Goal: Task Accomplishment & Management: Complete application form

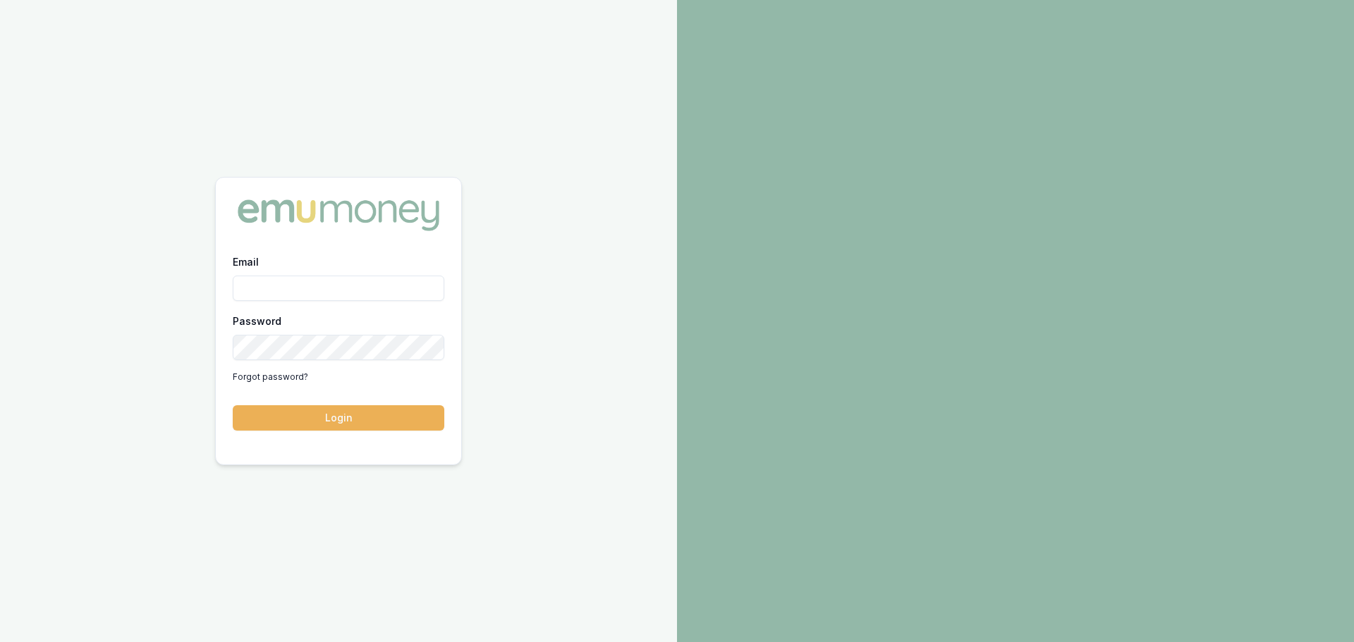
click at [318, 288] on input "Email" at bounding box center [339, 288] width 212 height 25
type input "[PERSON_NAME][EMAIL_ADDRESS][DOMAIN_NAME]"
click at [315, 425] on button "Login" at bounding box center [339, 417] width 212 height 25
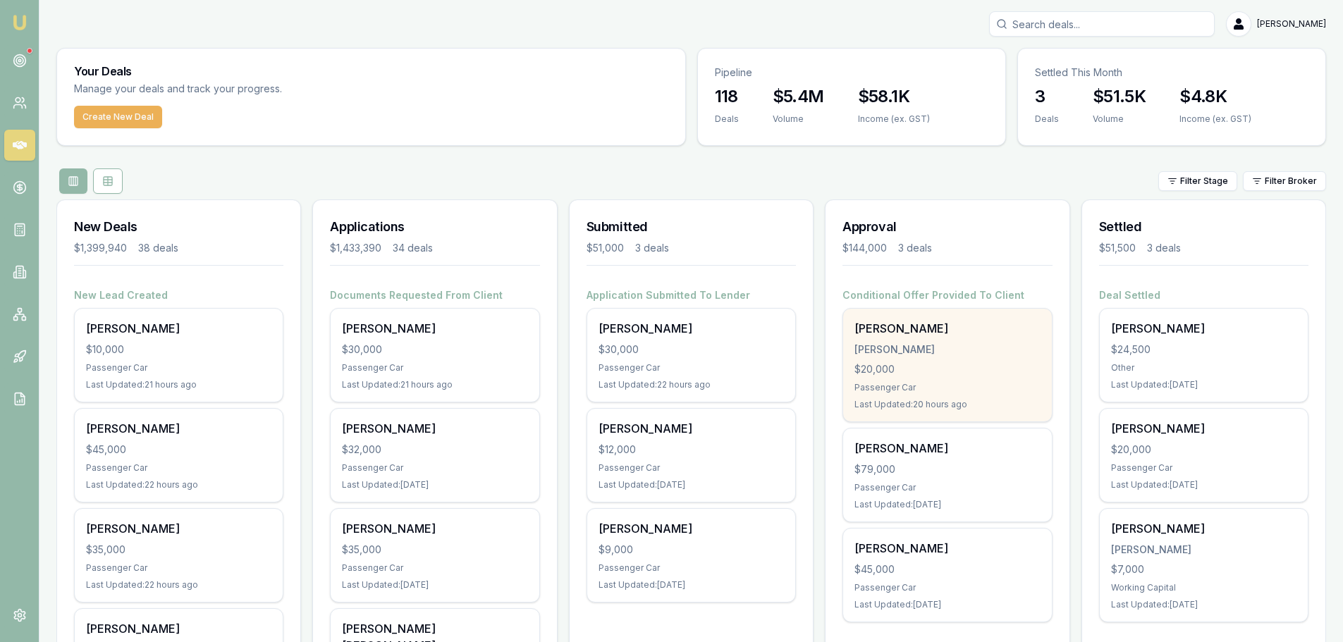
click at [991, 355] on div "LAKHWINDER KUMAR" at bounding box center [947, 350] width 185 height 14
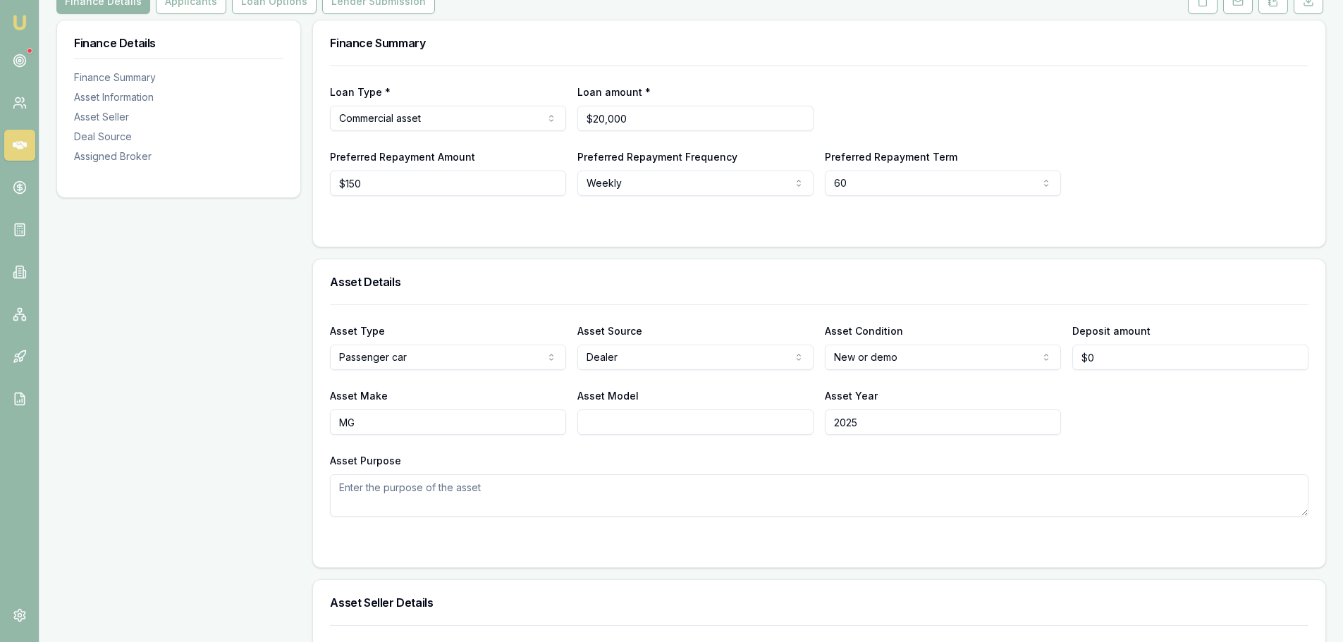
scroll to position [212, 0]
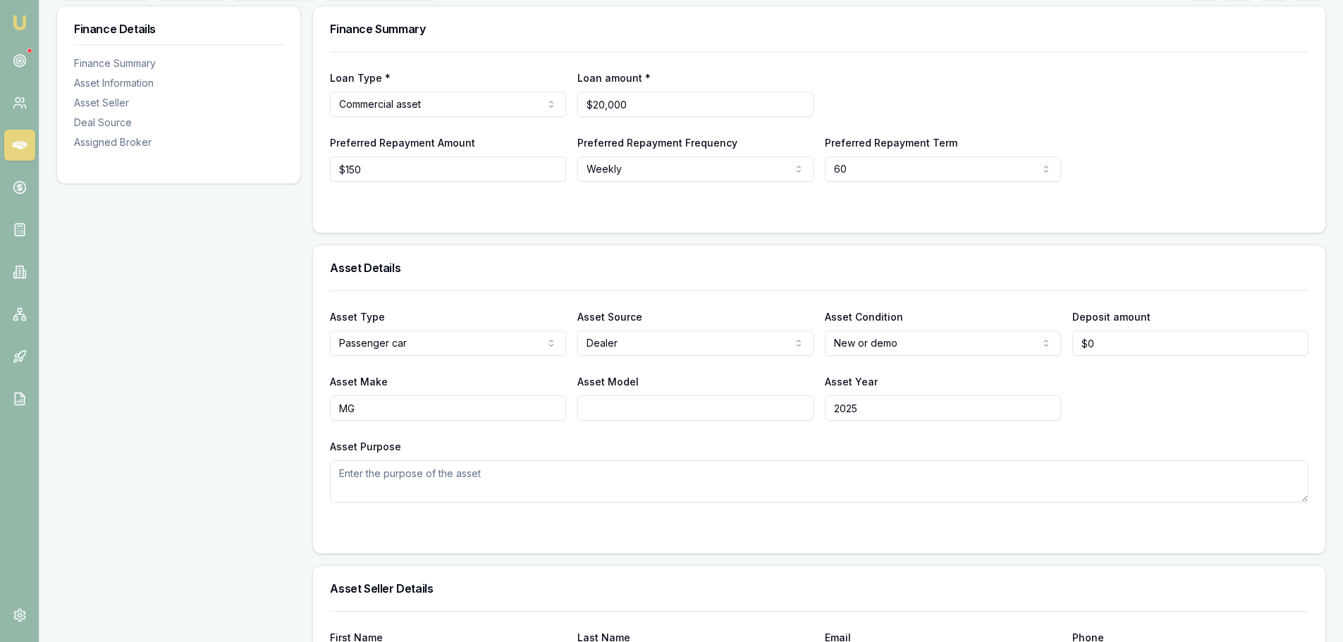
click at [886, 345] on html "Emu Broker Deals View D-PBOS4WV8P2 [PERSON_NAME] Toggle Menu Customer [PERSON_N…" at bounding box center [671, 109] width 1343 height 642
select select "USED"
drag, startPoint x: 411, startPoint y: 409, endPoint x: 6, endPoint y: 367, distance: 406.9
type input "TOYOTA"
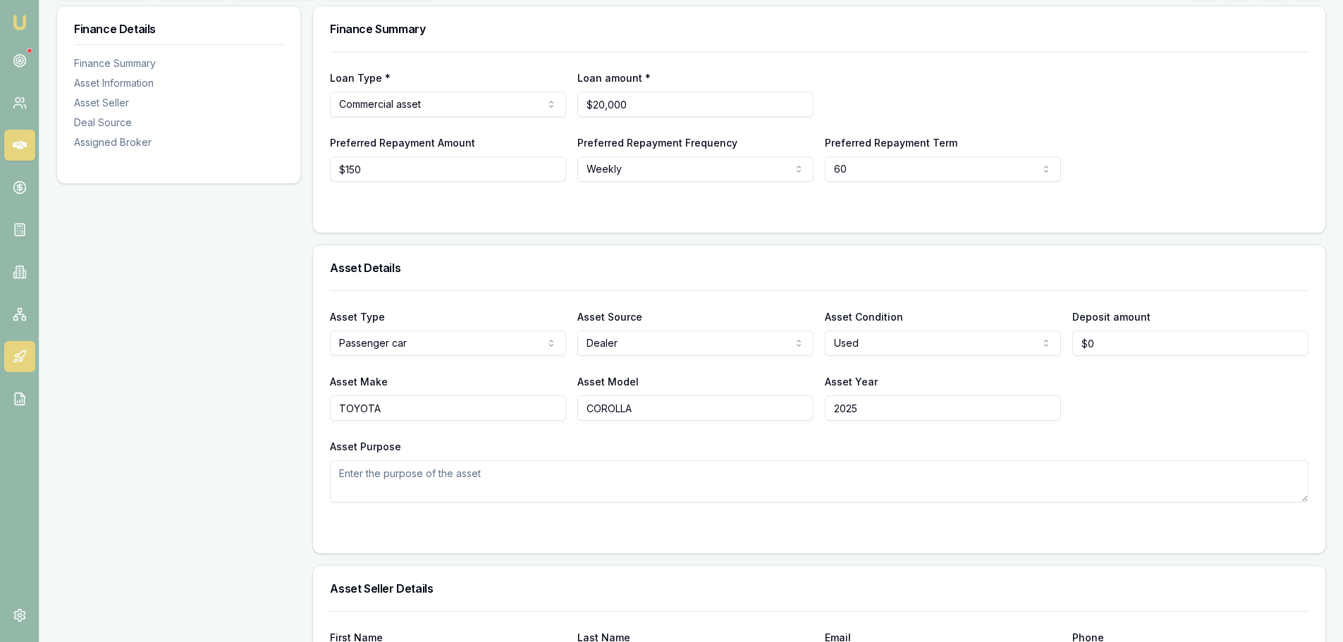
type input "COROLLA"
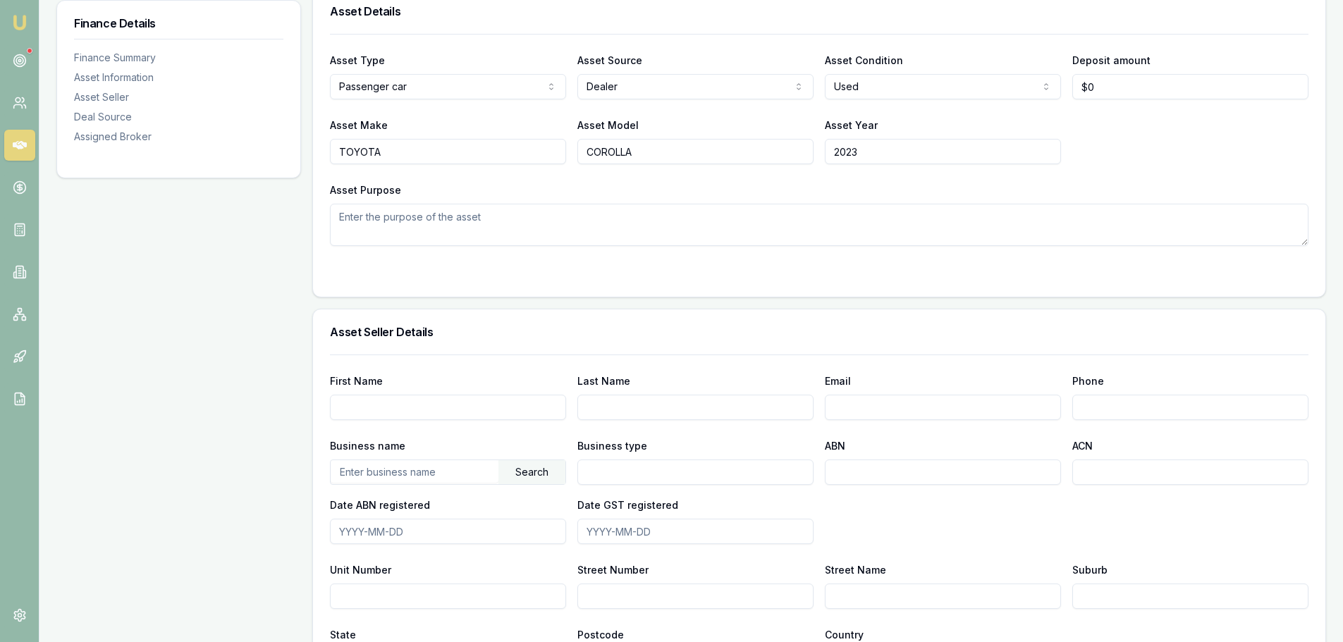
scroll to position [494, 0]
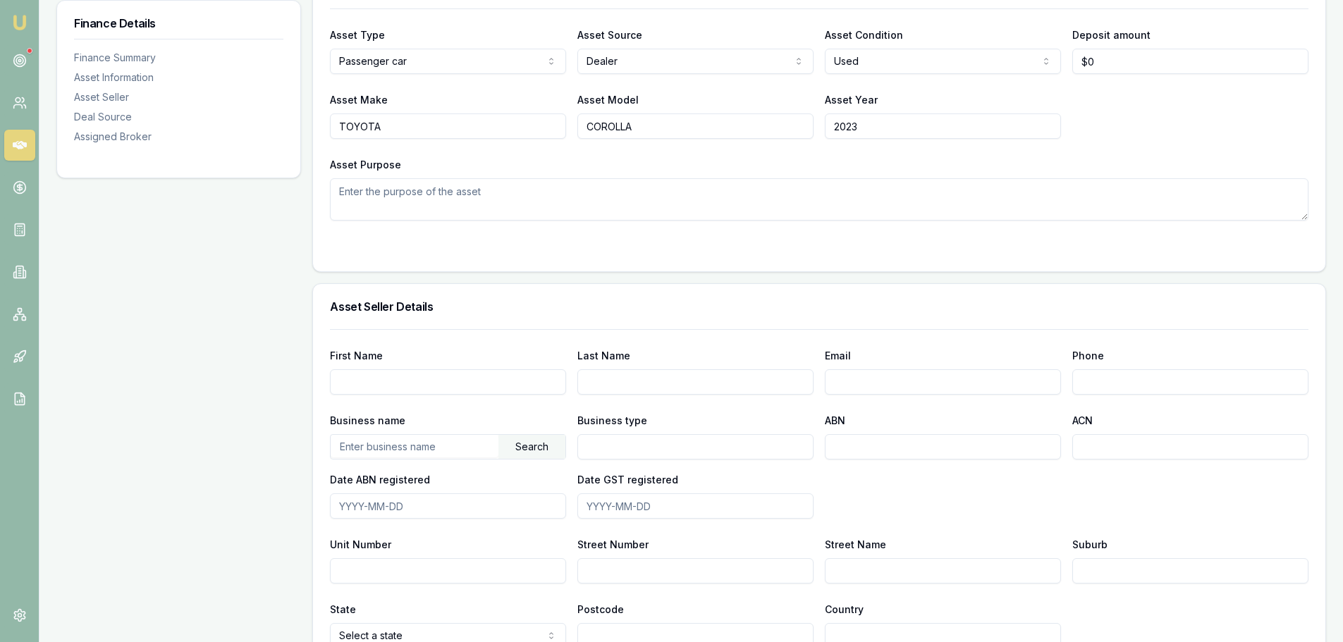
type input "2023"
click at [459, 381] on input "First Name" at bounding box center [448, 382] width 236 height 25
type input "LUKE"
type input "HOLLAND"
type input "lholland@kedrongwm.com.au"
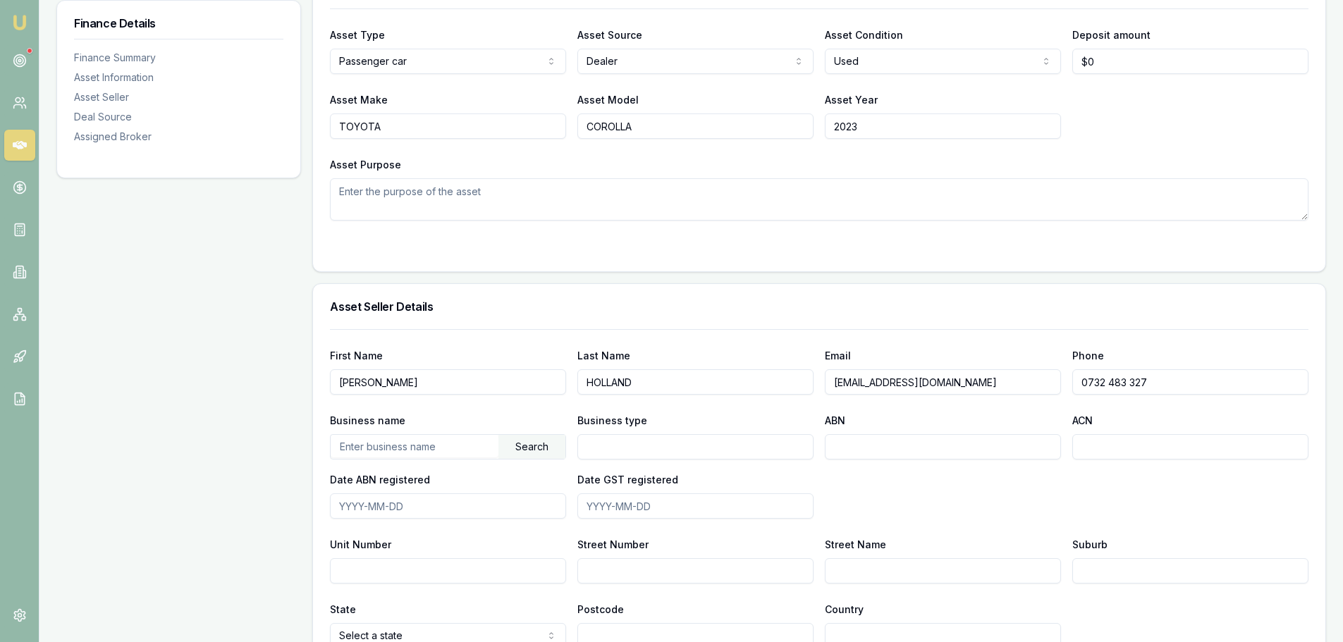
type input "0732 483 327"
click at [450, 444] on input "text" at bounding box center [415, 446] width 168 height 23
type input "b"
click at [526, 443] on div "Search" at bounding box center [532, 447] width 67 height 24
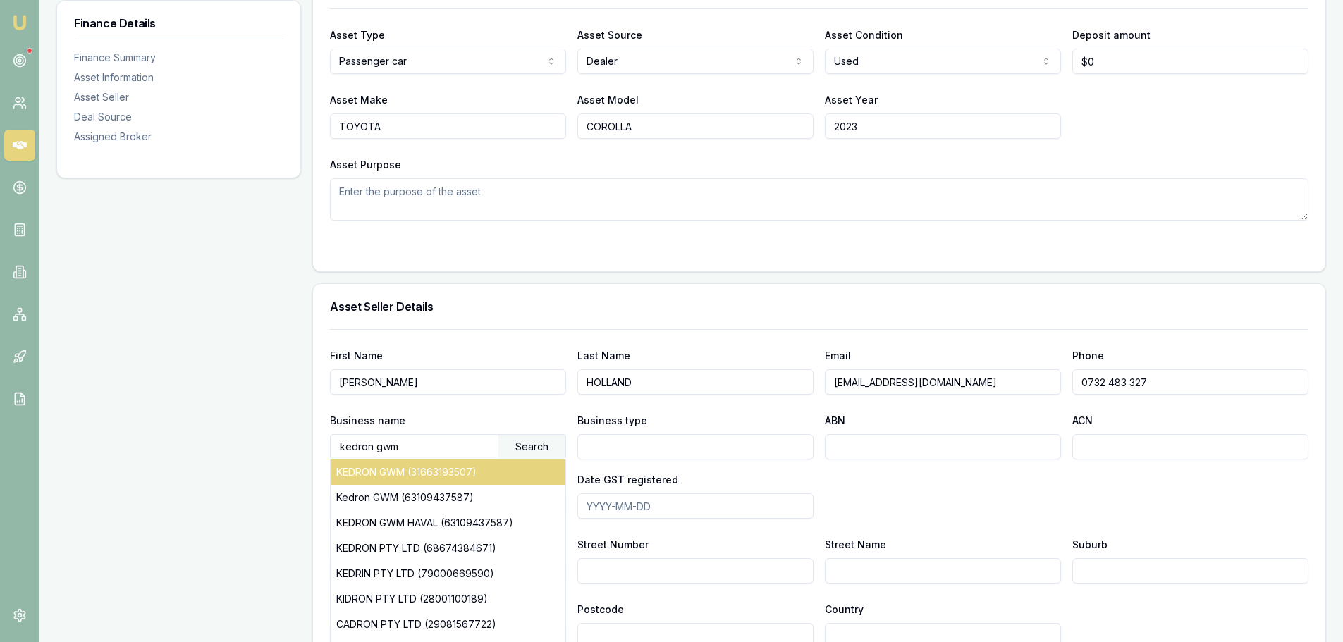
click at [504, 469] on div "KEDRON GWM (31663193507)" at bounding box center [448, 472] width 235 height 25
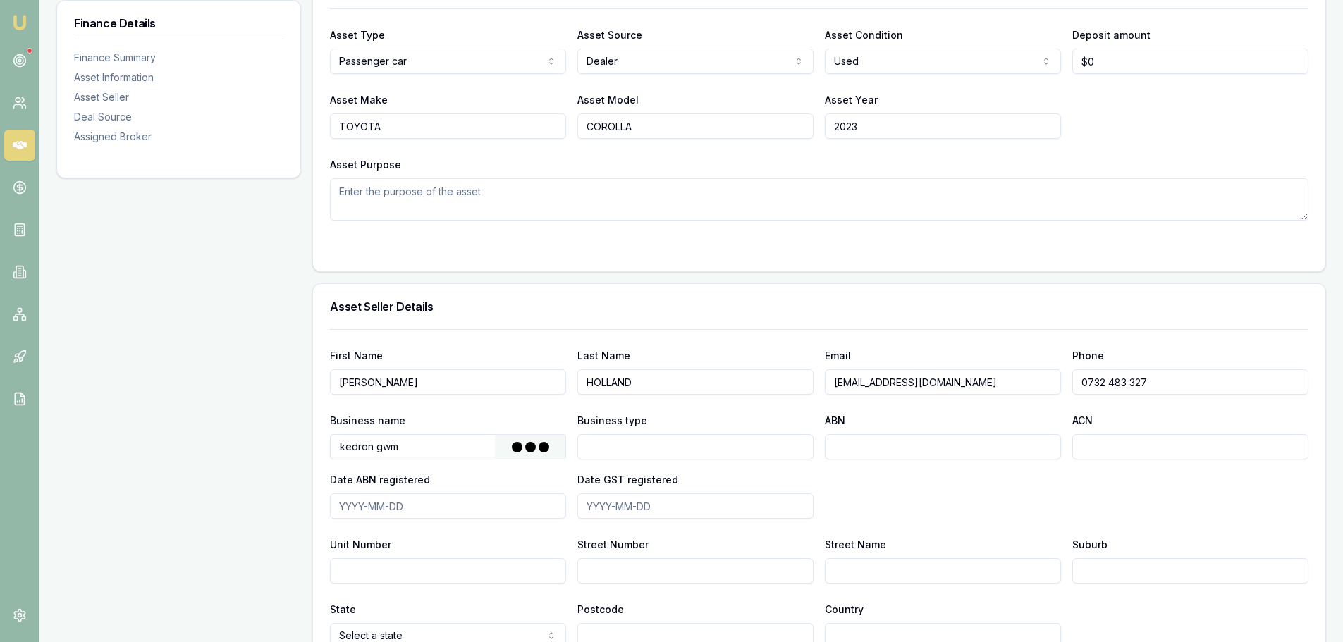
type input "The Trustee for White/King Brisbane Unit Trust"
type input "Fixed Unit Trust"
type input "31663193507"
type input "2004-07-01"
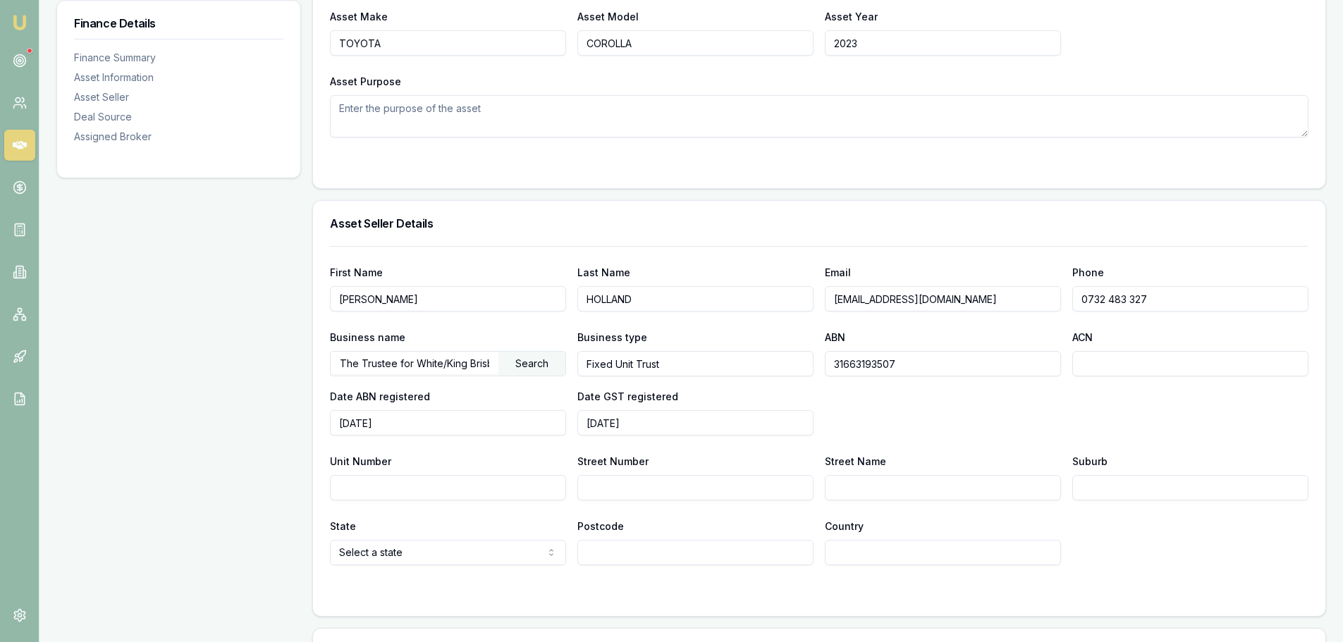
scroll to position [705, 0]
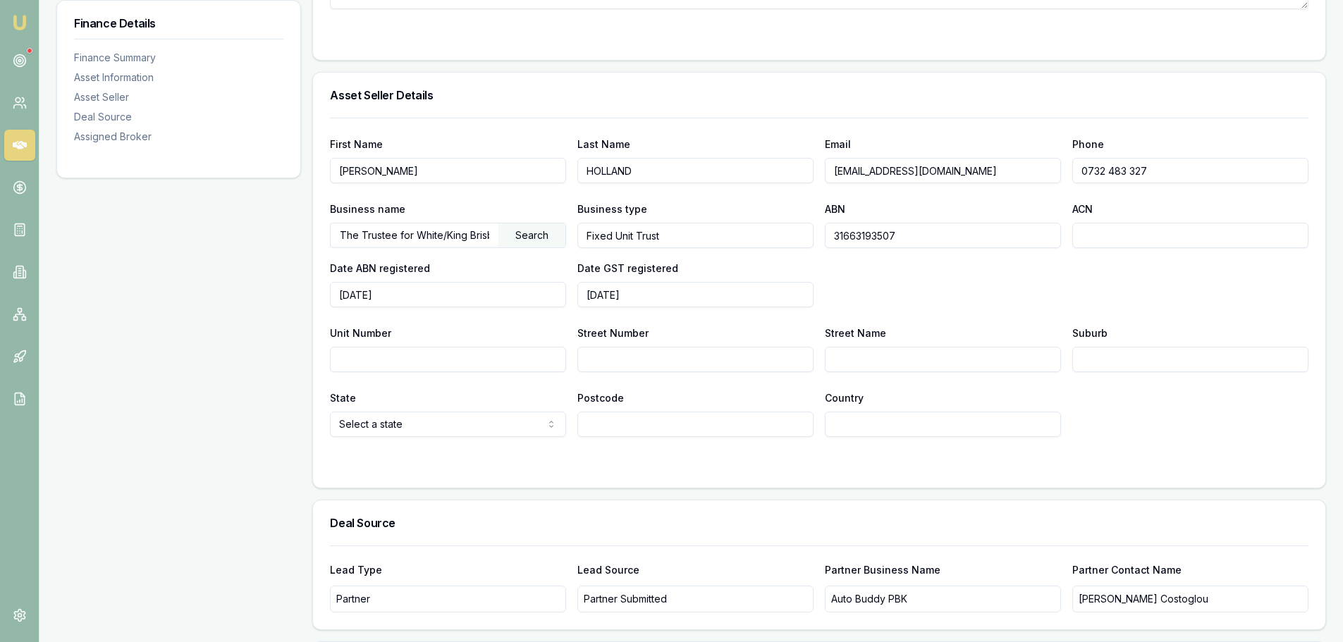
click at [646, 356] on input "Street Number" at bounding box center [696, 359] width 236 height 25
type input "526"
drag, startPoint x: 898, startPoint y: 364, endPoint x: 582, endPoint y: 354, distance: 316.1
click at [606, 355] on div "Unit Number Street Number 526 Street Name gympie rd Suburb" at bounding box center [819, 348] width 979 height 48
type input "GYMPIE RD"
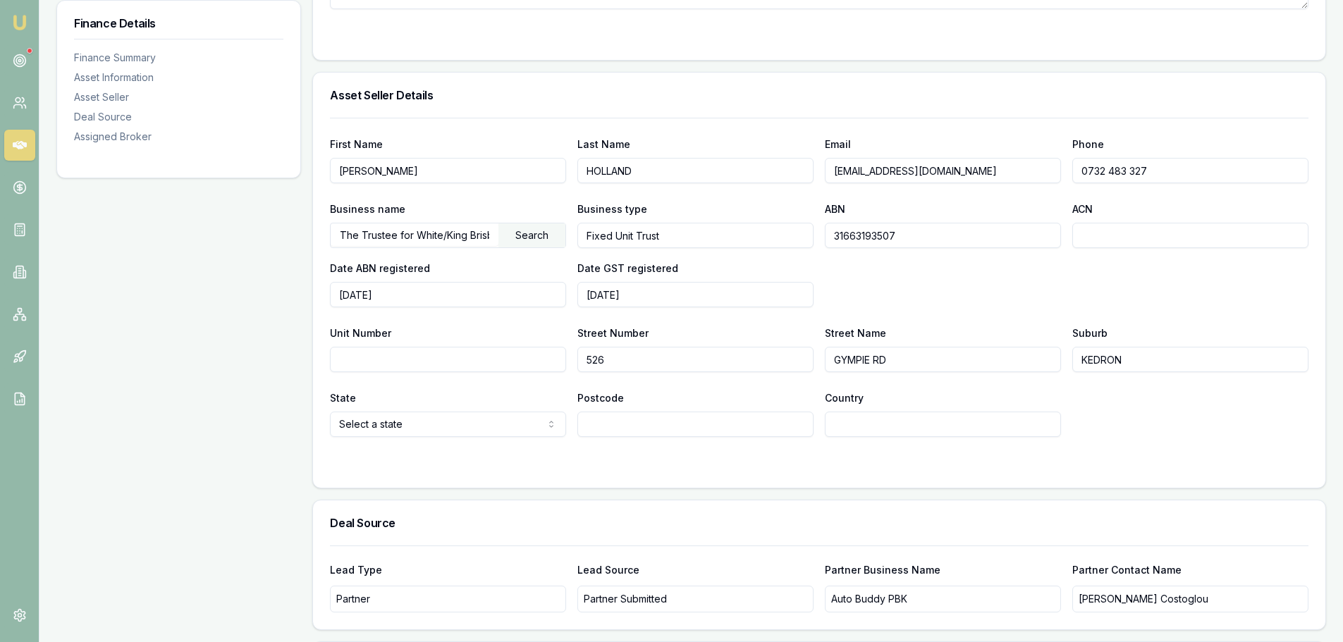
type input "KEDRON"
select select "QLD"
type input "4031"
type input "AUSTRALIA"
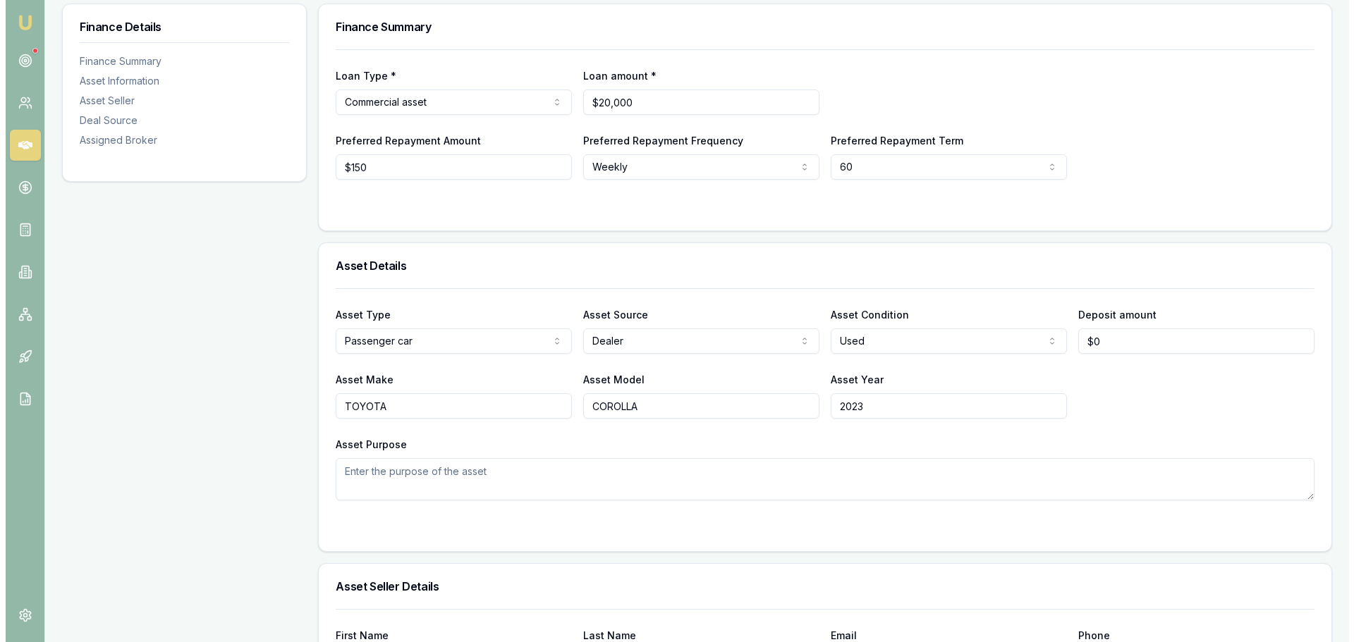
scroll to position [0, 0]
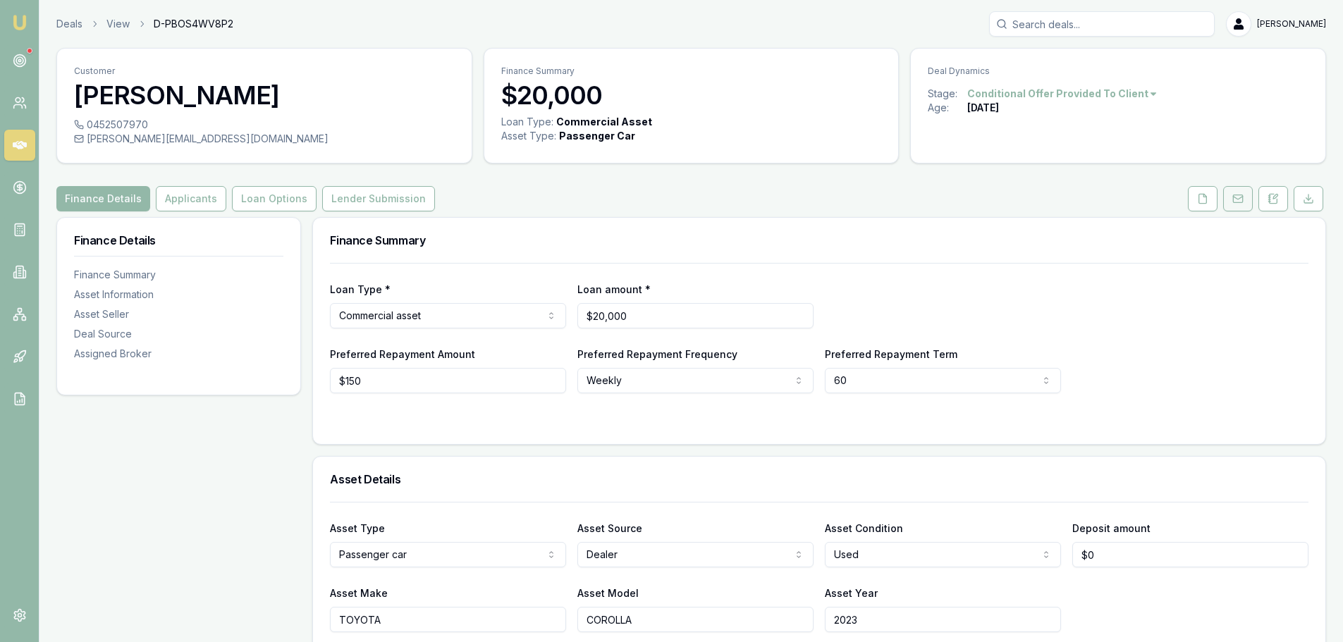
click at [1227, 204] on button at bounding box center [1239, 198] width 30 height 25
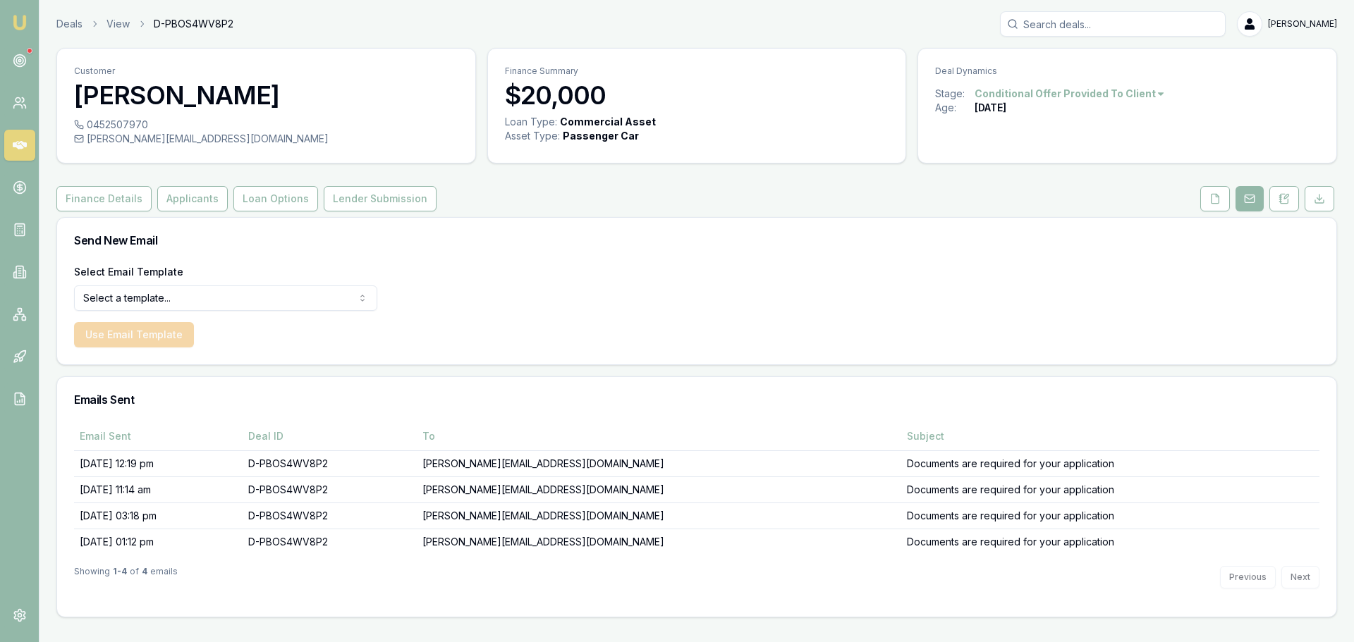
click at [299, 293] on html "Emu Broker Deals View D-PBOS4WV8P2 Erin Shield Toggle Menu Customer Lakhwinder …" at bounding box center [677, 321] width 1354 height 642
click at [166, 337] on button "Use Email Template" at bounding box center [134, 334] width 120 height 25
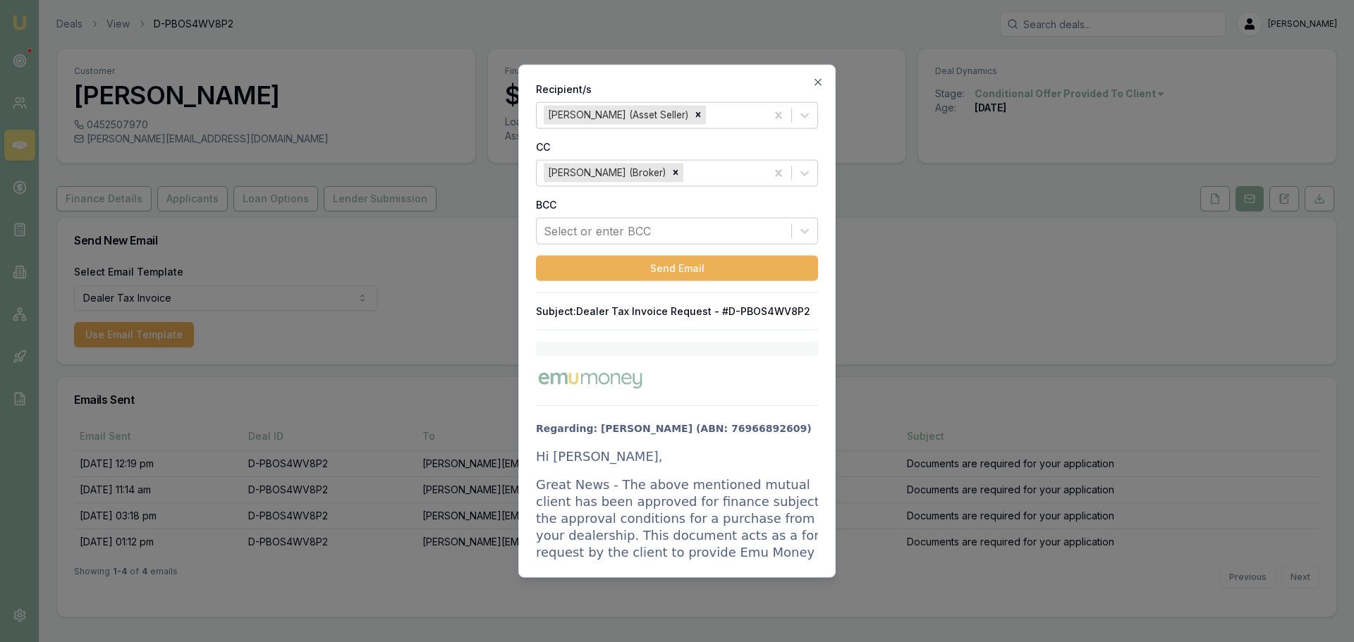
drag, startPoint x: 537, startPoint y: 459, endPoint x: 676, endPoint y: 506, distance: 145.8
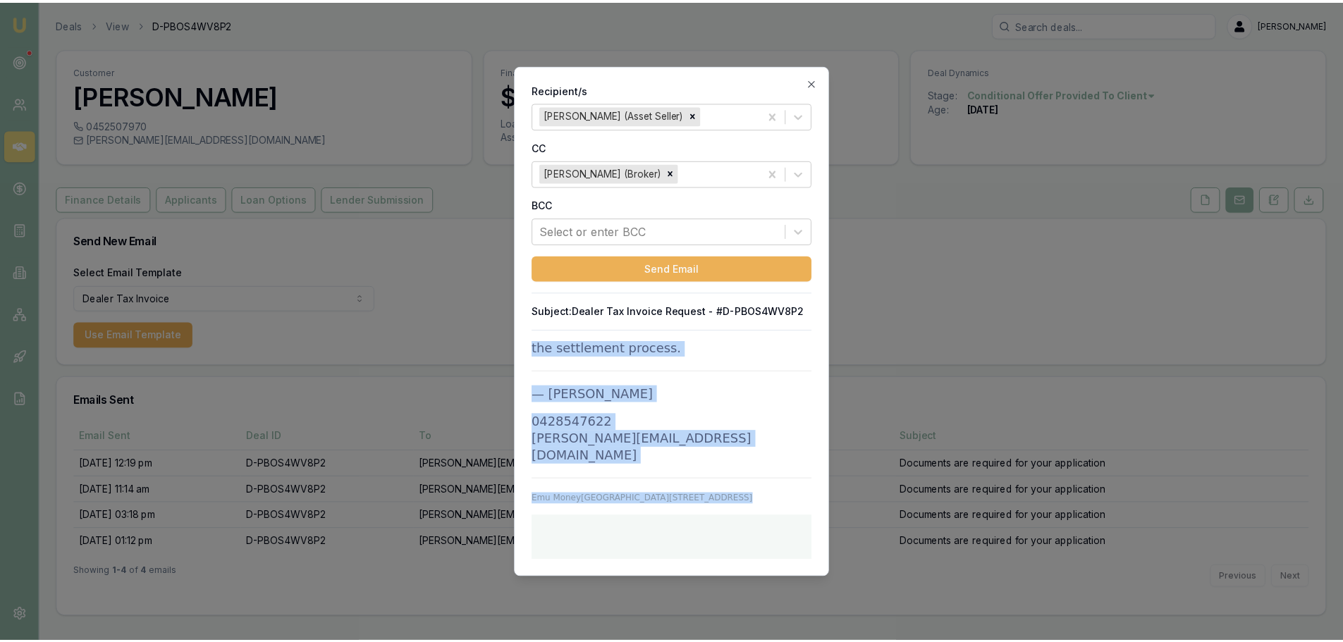
scroll to position [2245, 0]
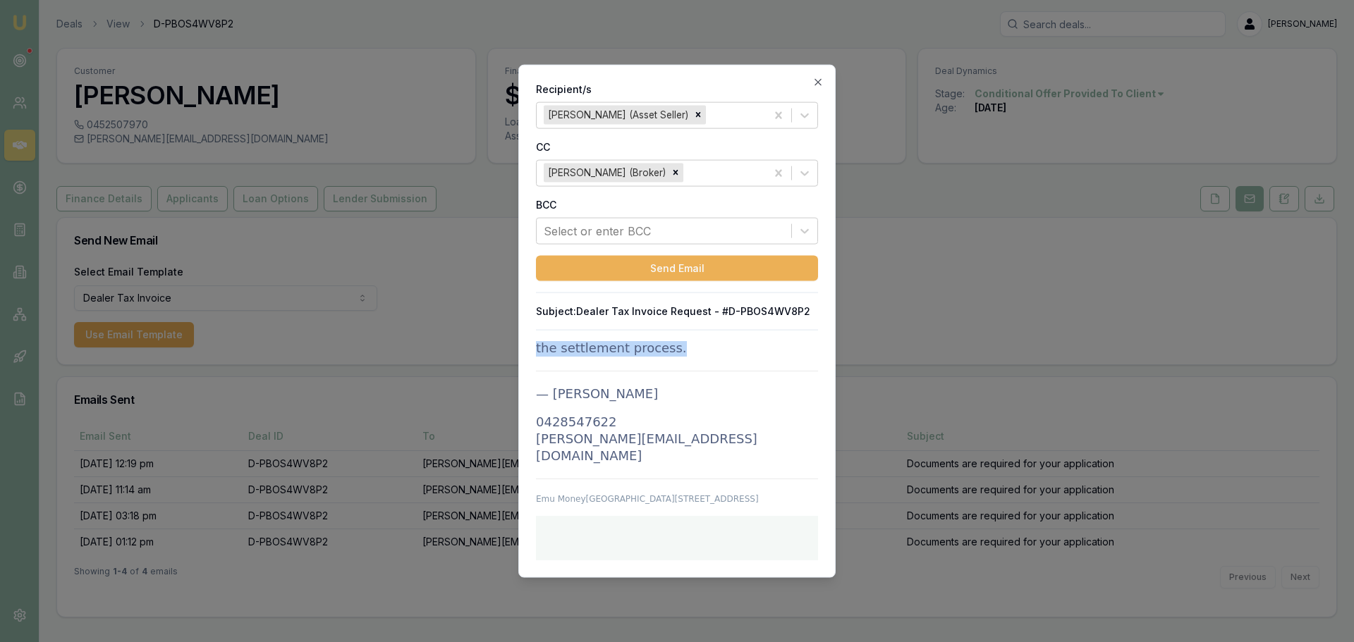
drag, startPoint x: 538, startPoint y: 456, endPoint x: 714, endPoint y: 361, distance: 200.4
copy td "Hi LUKE HOLLAND, Great News - The above mentioned mutual client has been approv…"
click at [818, 78] on icon "button" at bounding box center [817, 81] width 11 height 11
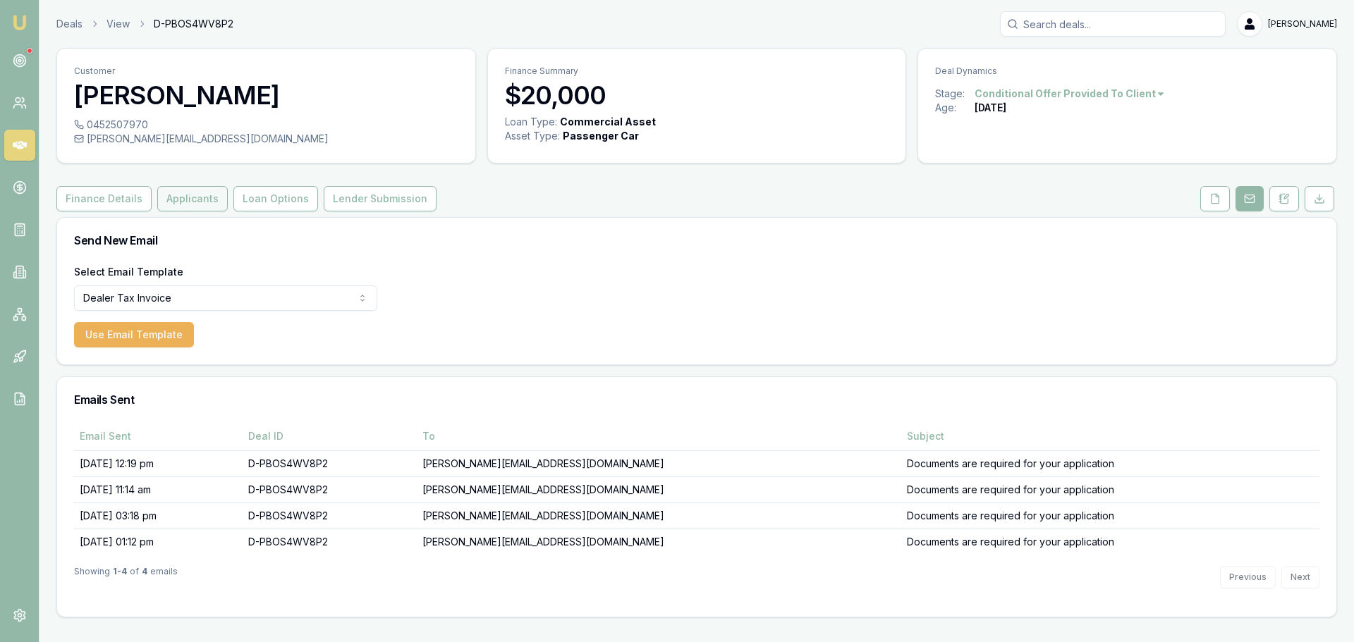
click at [158, 195] on button "Applicants" at bounding box center [192, 198] width 71 height 25
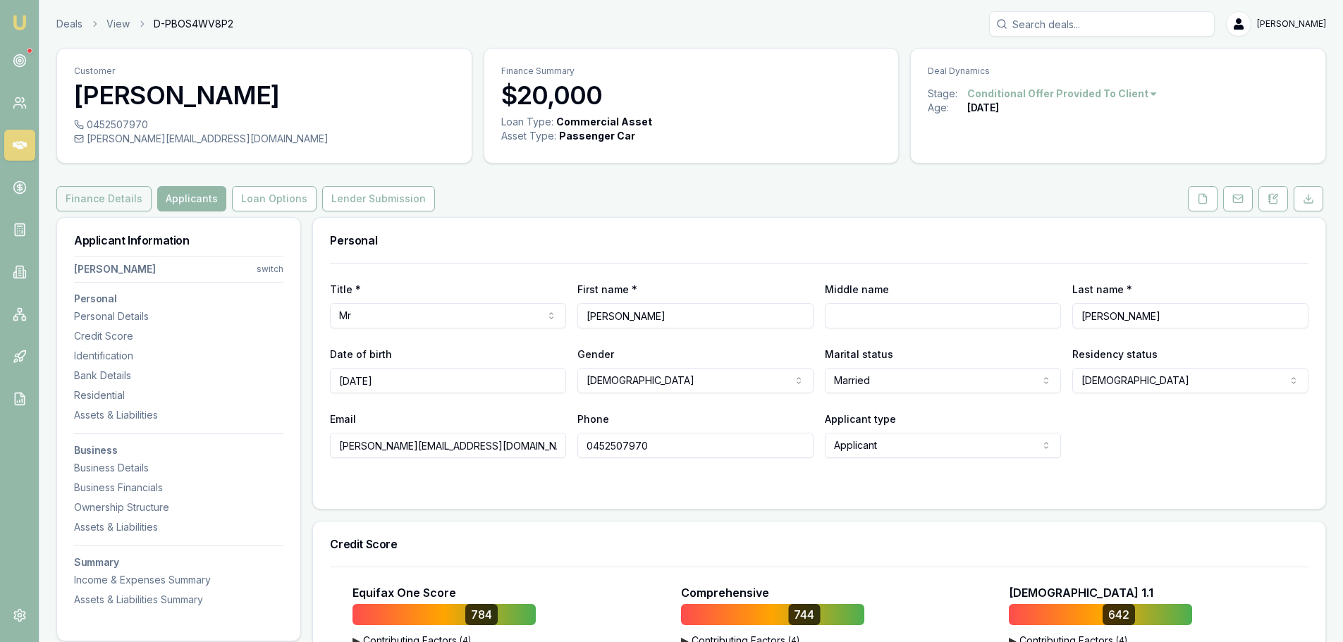
click at [96, 205] on button "Finance Details" at bounding box center [103, 198] width 95 height 25
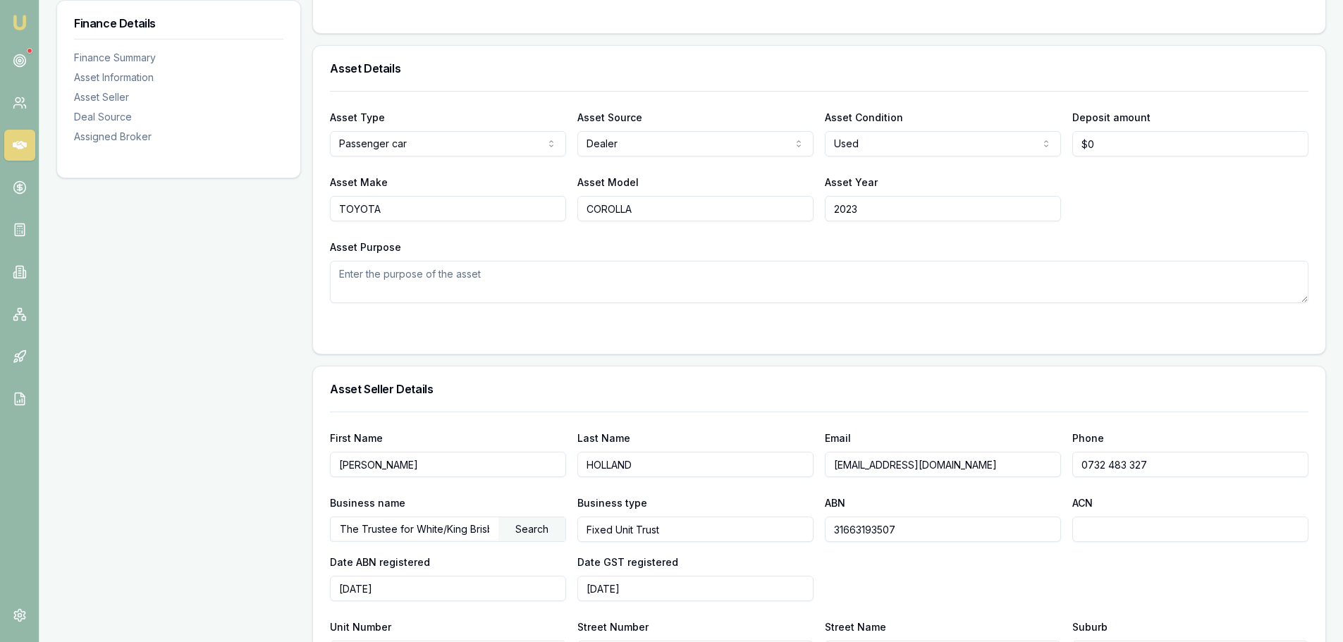
scroll to position [423, 0]
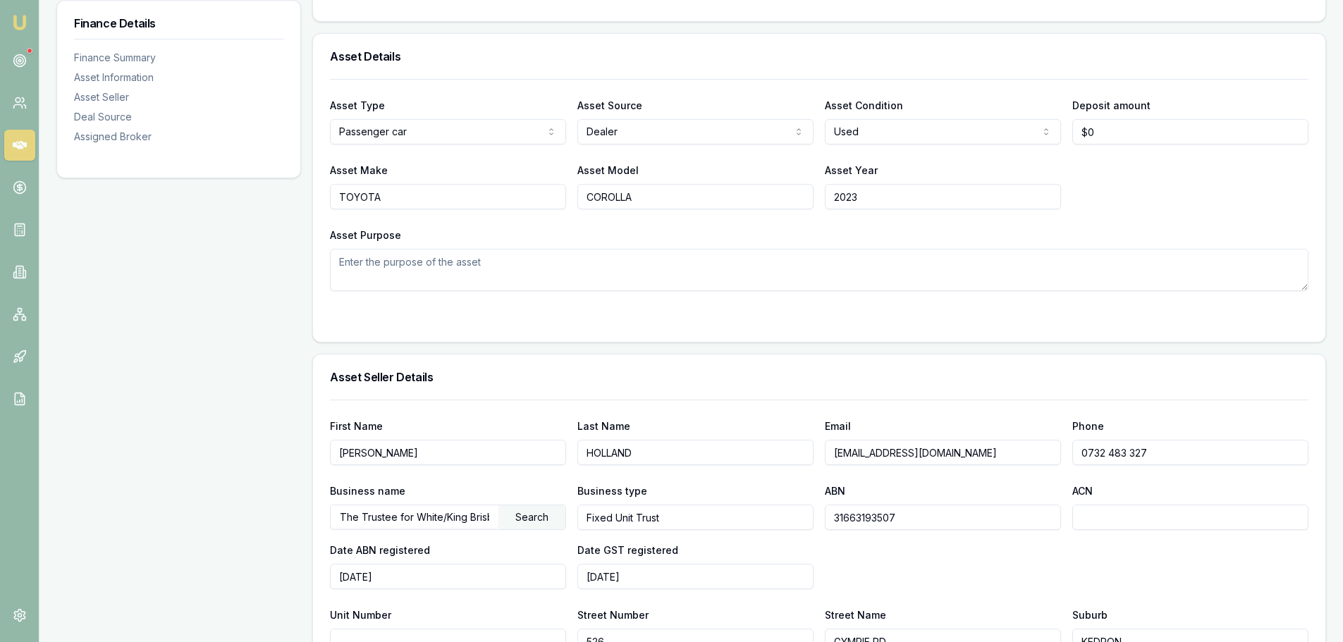
drag, startPoint x: 1027, startPoint y: 457, endPoint x: 800, endPoint y: 457, distance: 227.8
click at [800, 457] on div "First Name LUKE Last Name HOLLAND Email lholland@kedrongwm.com.au Phone 0732 48…" at bounding box center [819, 441] width 979 height 48
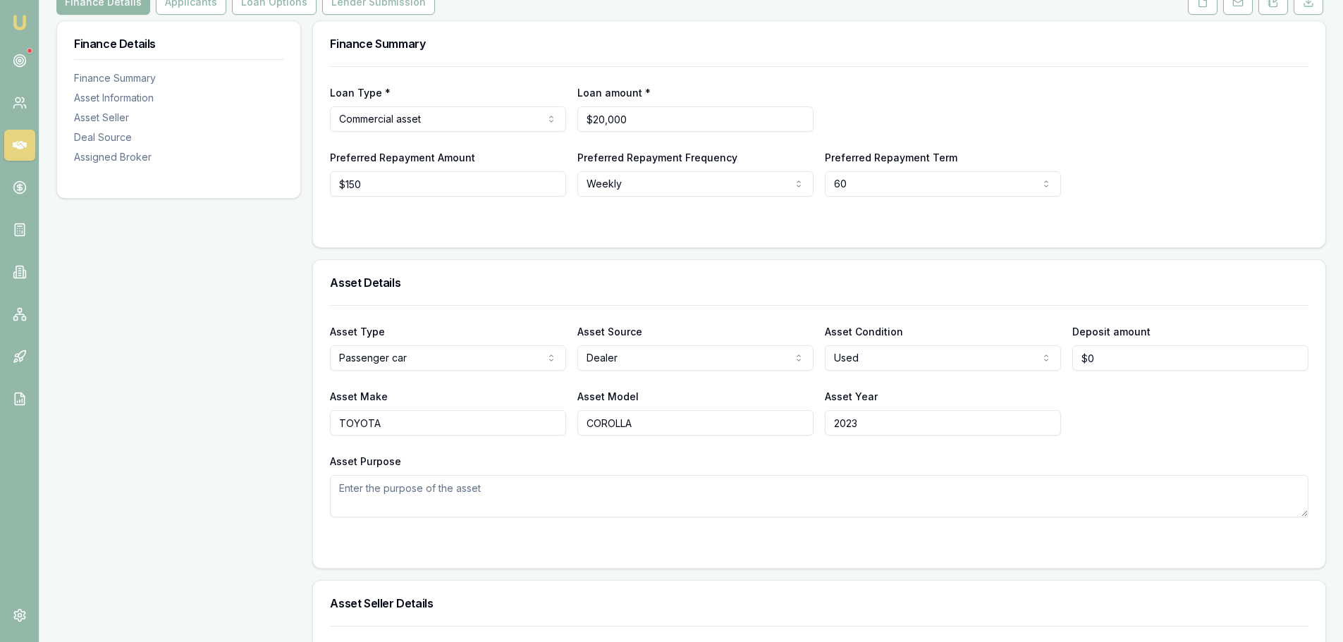
scroll to position [0, 0]
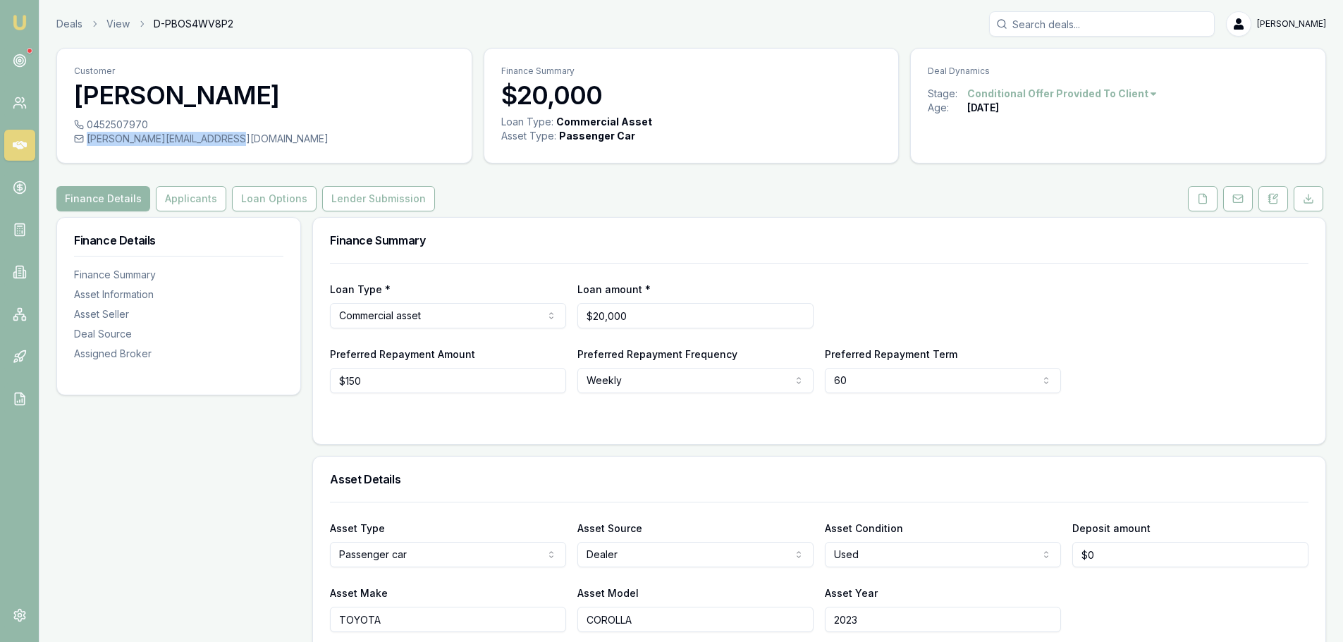
drag, startPoint x: 236, startPoint y: 140, endPoint x: 221, endPoint y: 139, distance: 14.9
click at [221, 139] on div "lakhwinder.bajaj1@gmail.com" at bounding box center [264, 139] width 381 height 14
copy div "lakhwinder.bajaj1@gmail.com"
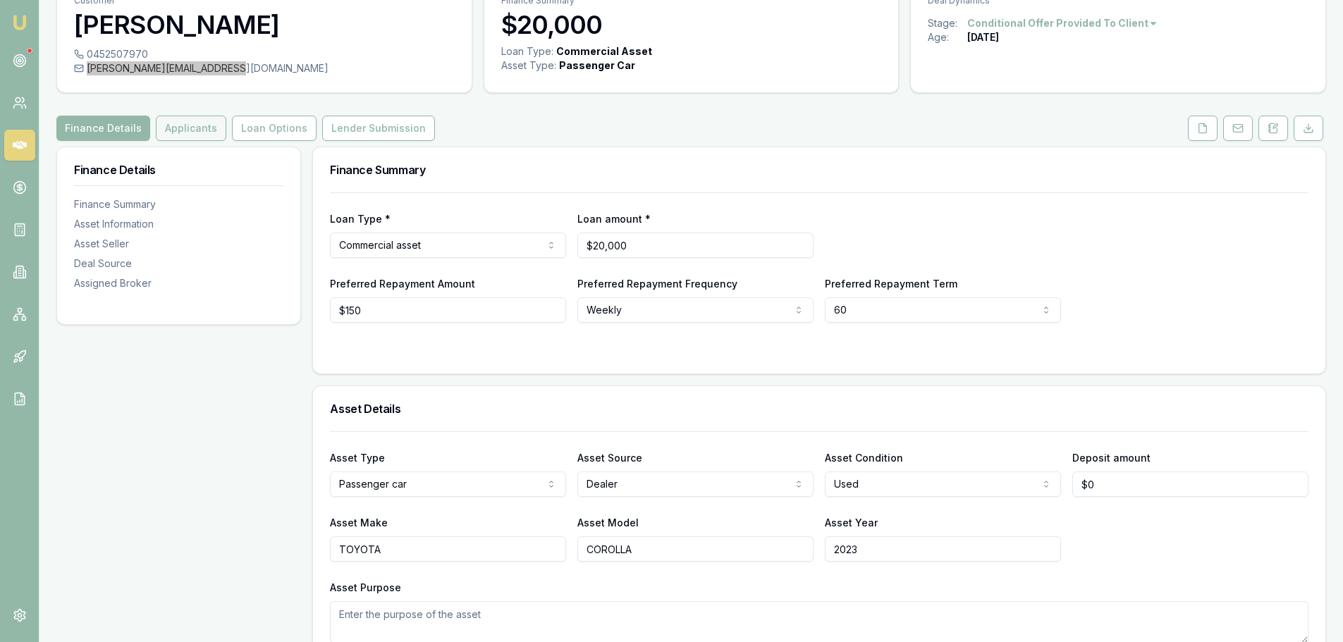
click at [207, 121] on button "Applicants" at bounding box center [191, 128] width 71 height 25
